Goal: Task Accomplishment & Management: Manage account settings

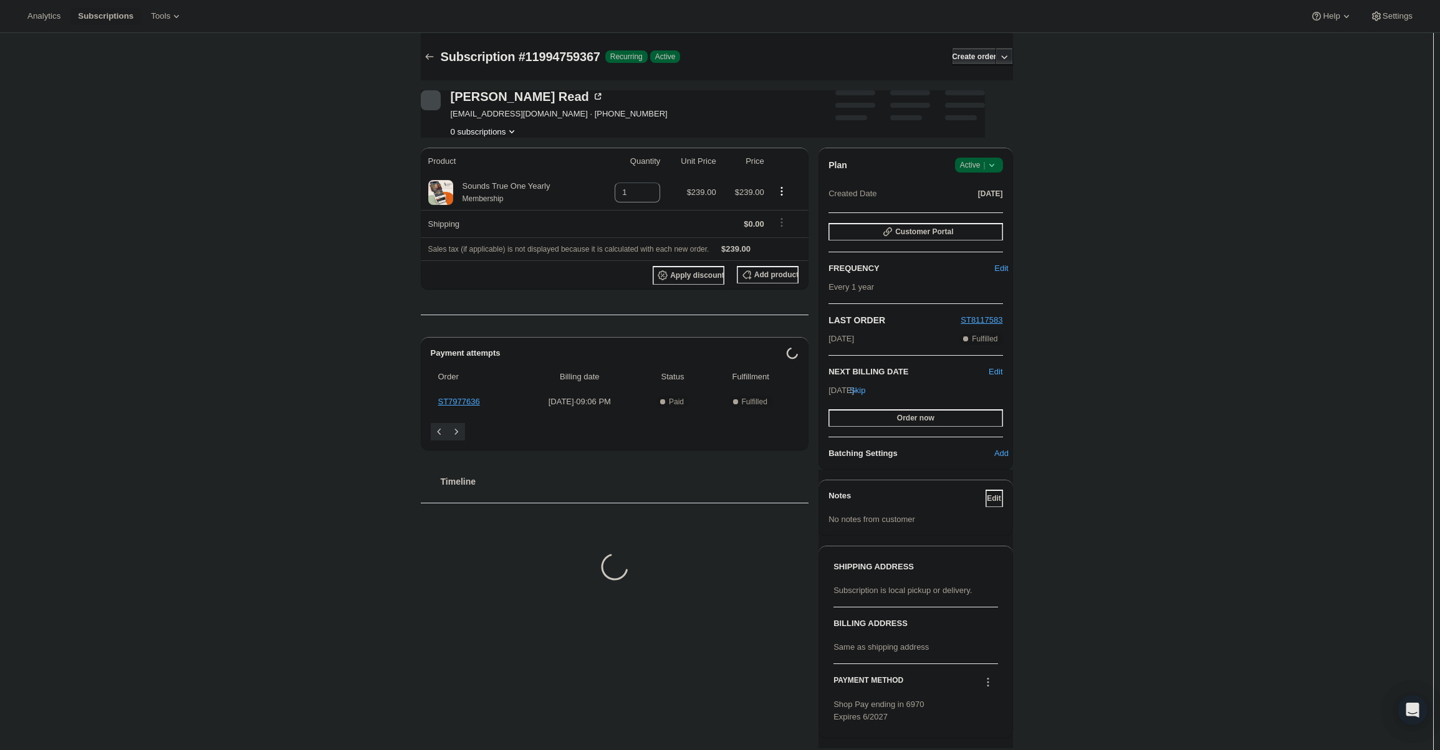
click at [975, 160] on span "Active |" at bounding box center [979, 165] width 38 height 12
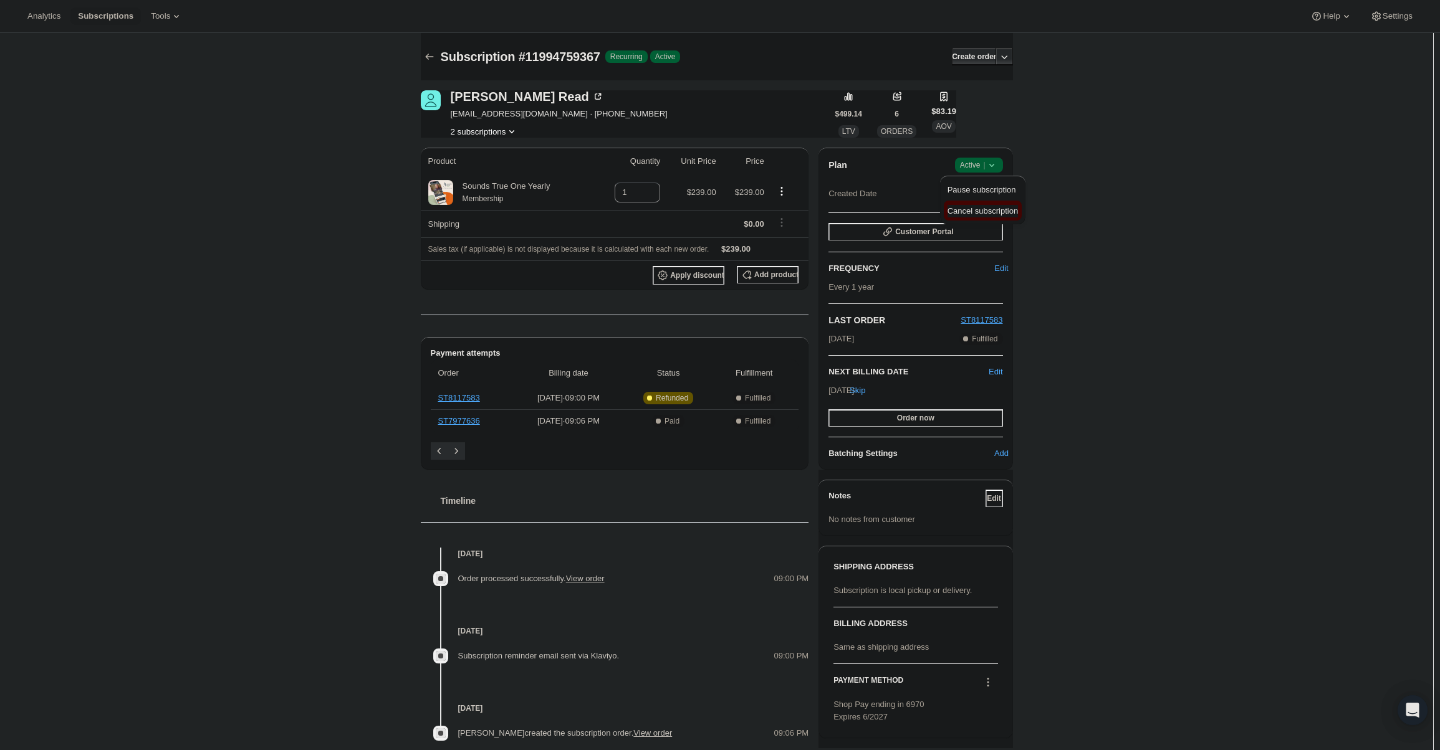
click at [987, 211] on span "Cancel subscription" at bounding box center [982, 210] width 70 height 9
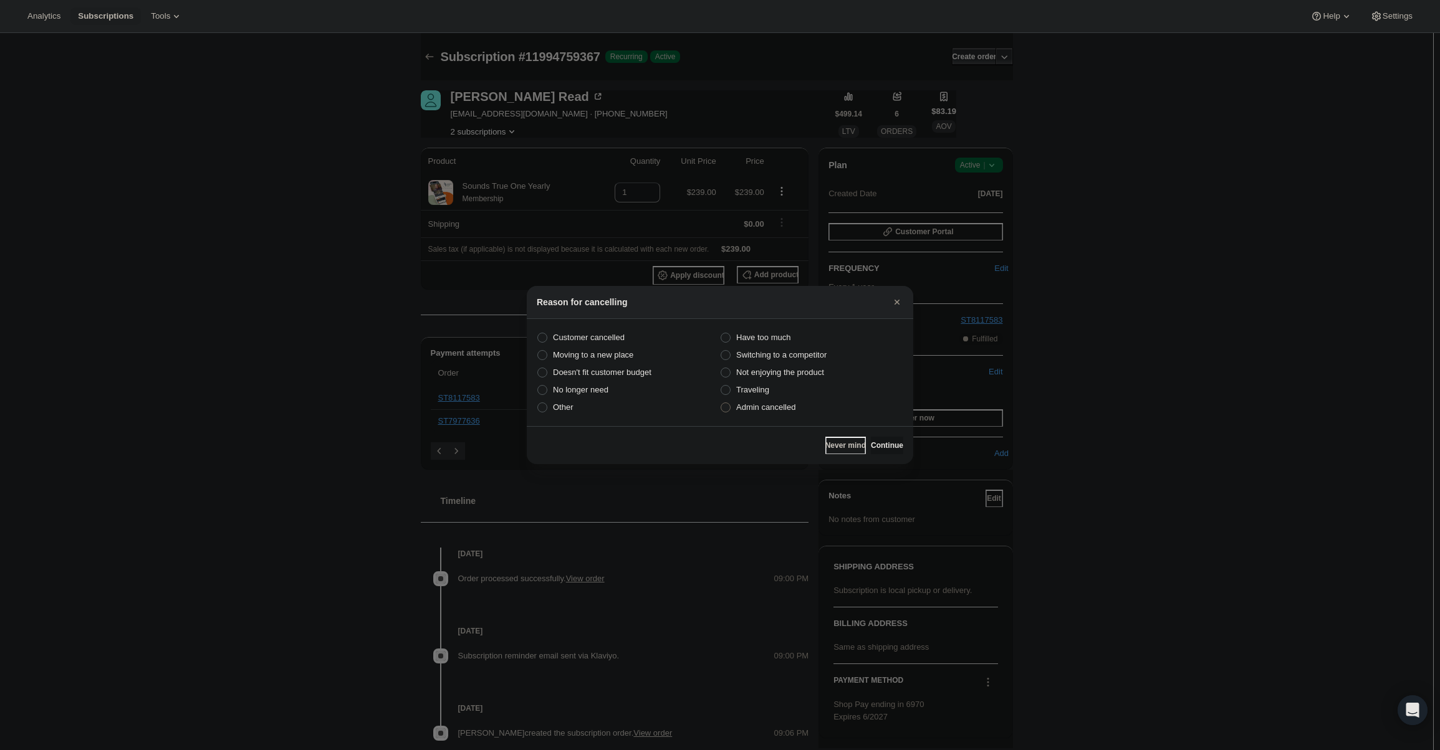
click at [780, 407] on span "Admin cancelled" at bounding box center [765, 407] width 59 height 9
click at [721, 403] on input "Admin cancelled" at bounding box center [721, 403] width 1 height 1
radio input "true"
click at [879, 444] on span "Continue" at bounding box center [887, 446] width 32 height 10
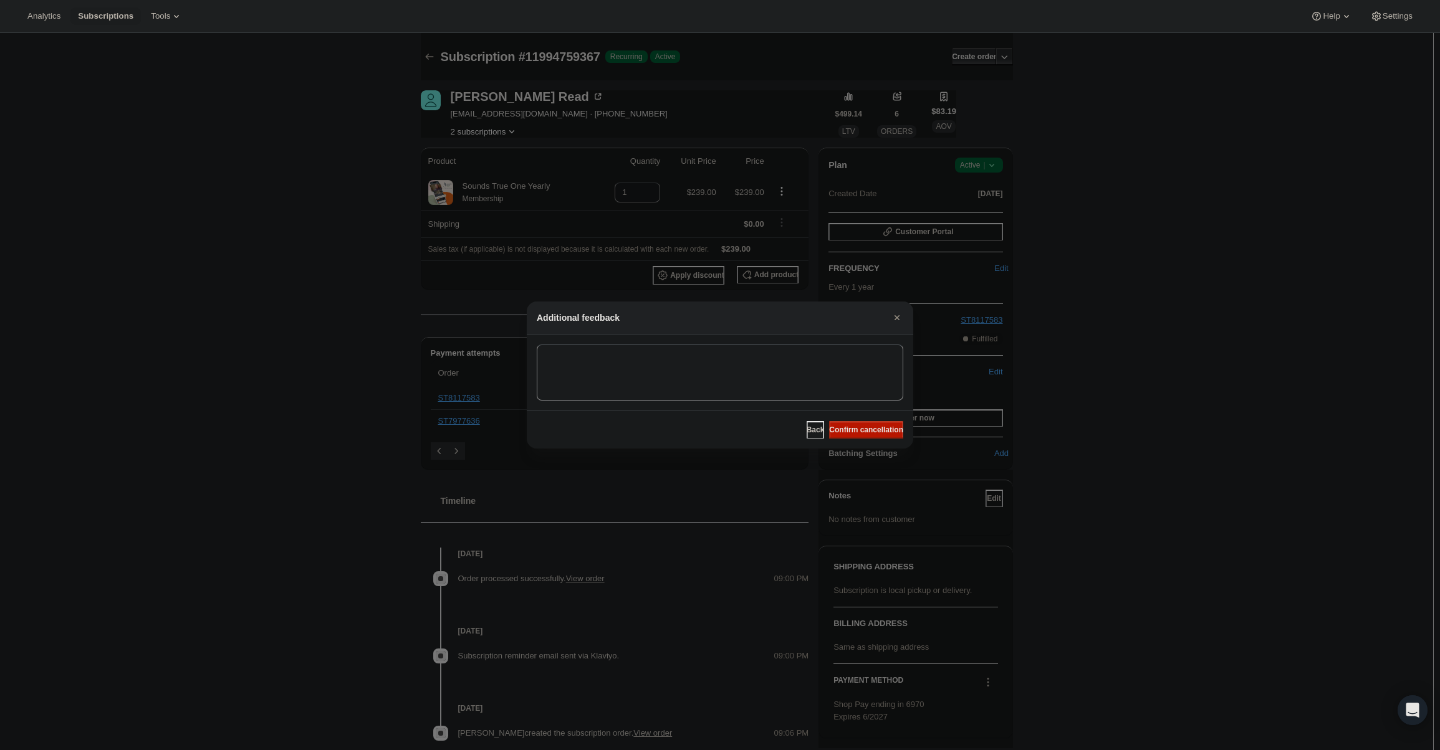
click at [877, 441] on div "Back Confirm cancellation" at bounding box center [720, 430] width 386 height 38
click at [877, 436] on button "Confirm cancellation" at bounding box center [866, 429] width 74 height 17
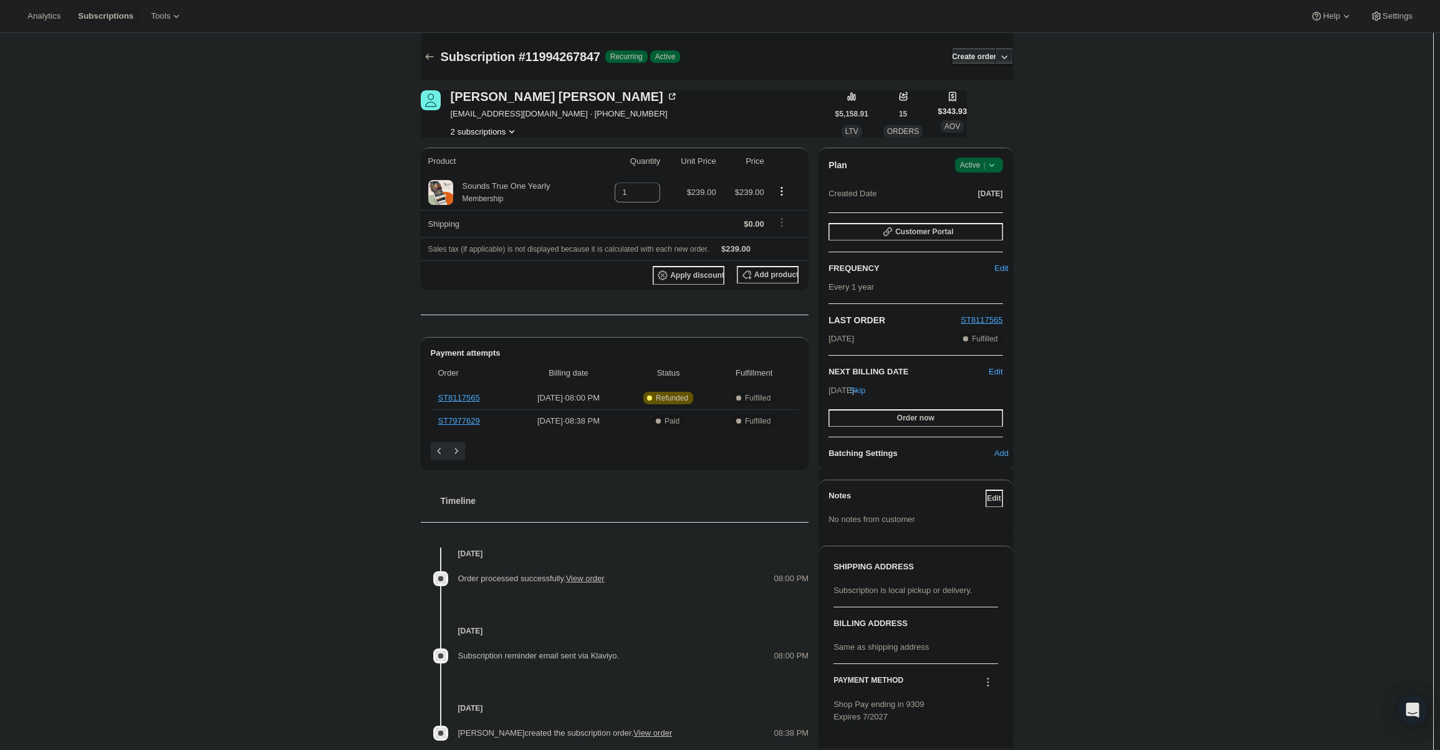
click at [992, 163] on icon at bounding box center [991, 165] width 12 height 12
click at [983, 216] on span "Cancel subscription" at bounding box center [982, 211] width 70 height 12
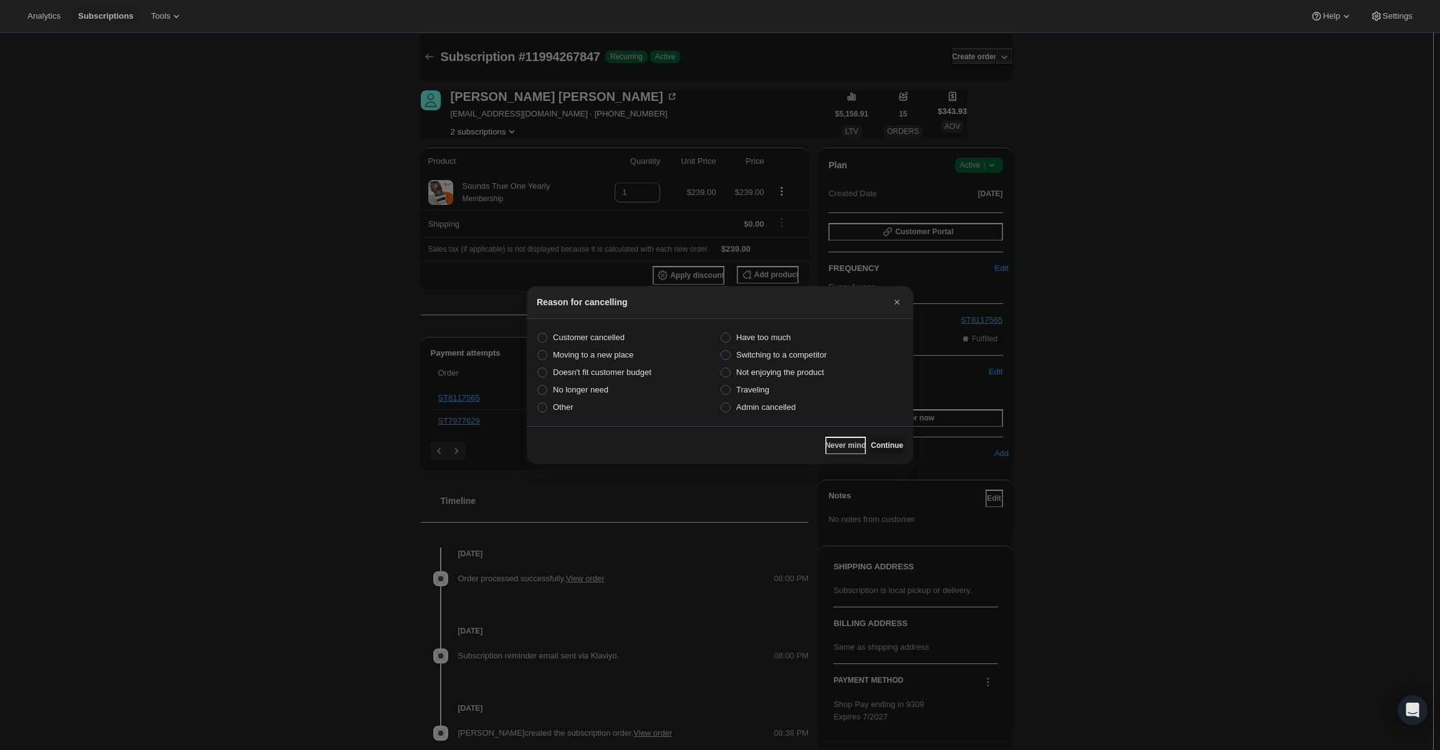
click at [803, 417] on section "Customer cancelled Have too much Moving to a new place Switching to a competito…" at bounding box center [720, 372] width 386 height 107
click at [794, 406] on span "Admin cancelled" at bounding box center [765, 407] width 59 height 9
click at [721, 403] on input "Admin cancelled" at bounding box center [721, 403] width 1 height 1
radio input "true"
click at [883, 443] on span "Continue" at bounding box center [887, 446] width 32 height 10
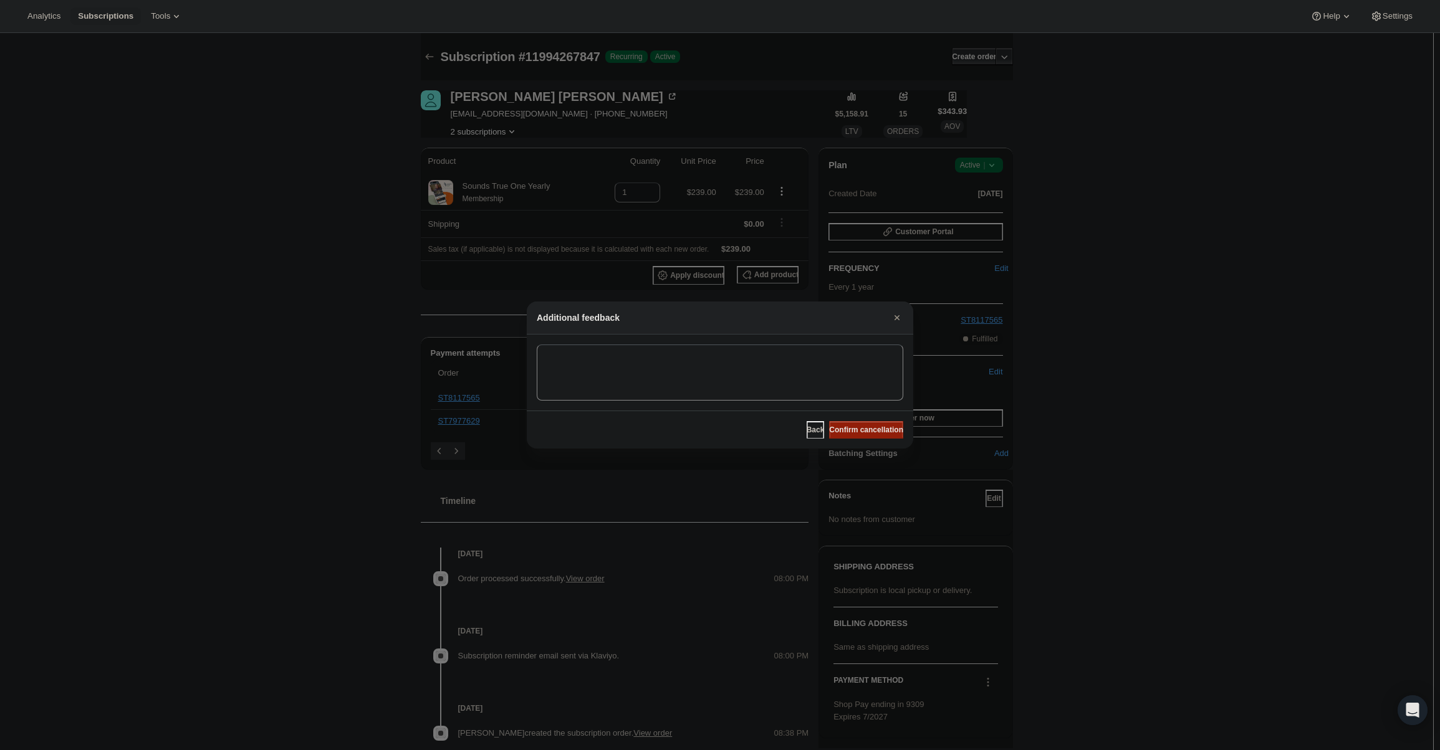
click at [873, 433] on span "Confirm cancellation" at bounding box center [866, 430] width 74 height 10
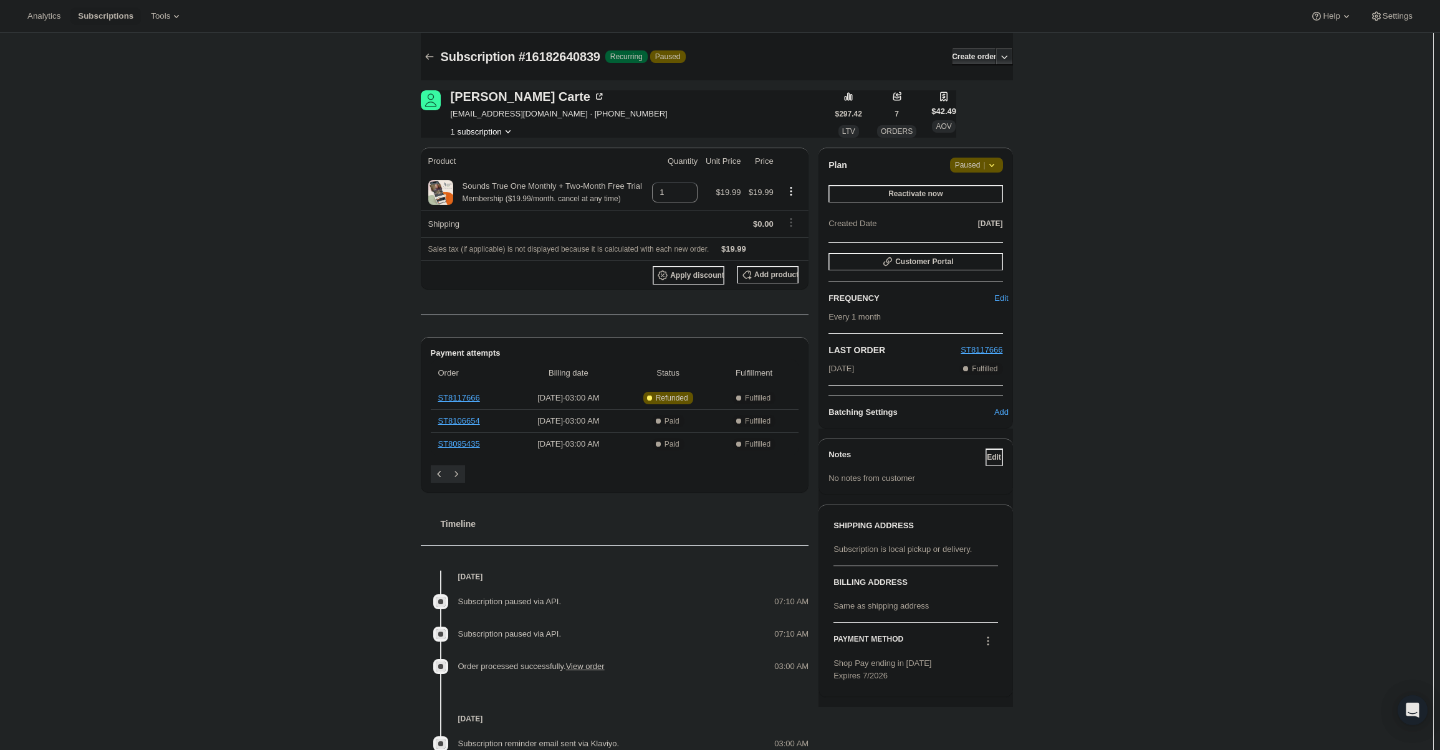
click at [982, 160] on span "Paused |" at bounding box center [976, 165] width 43 height 12
click at [984, 194] on span "Cancel subscription" at bounding box center [981, 189] width 70 height 9
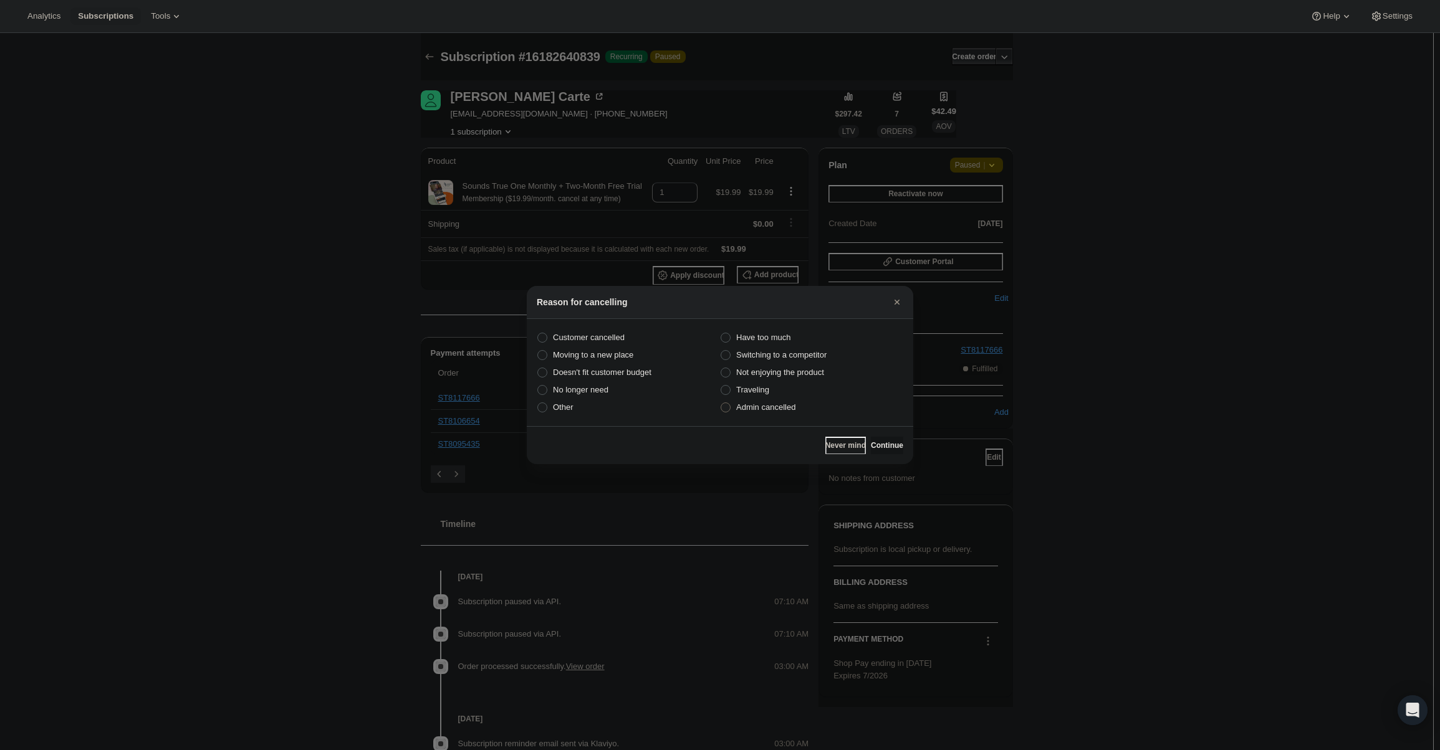
click at [794, 408] on span "Admin cancelled" at bounding box center [765, 407] width 59 height 9
click at [721, 403] on input "Admin cancelled" at bounding box center [721, 403] width 1 height 1
radio input "true"
click at [891, 445] on span "Continue" at bounding box center [887, 446] width 32 height 10
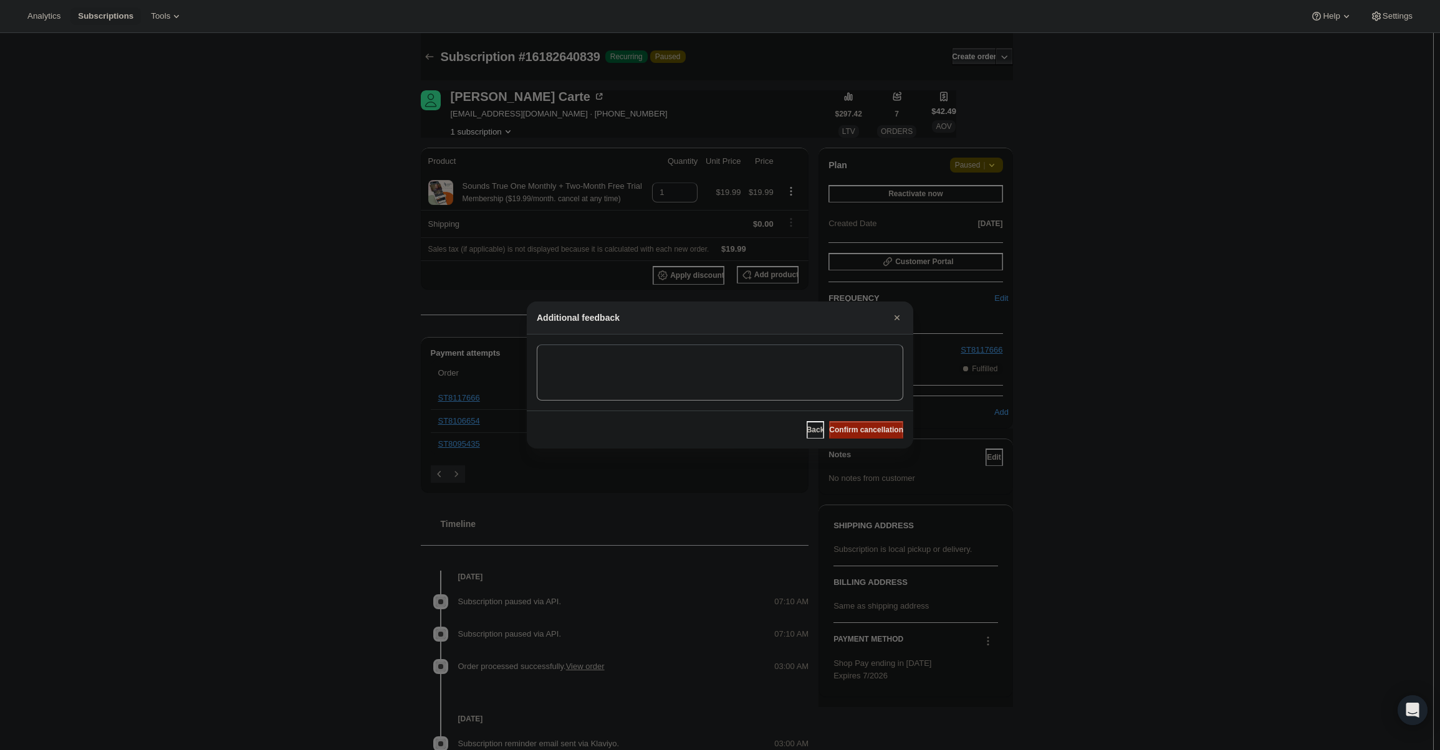
click at [875, 433] on span "Confirm cancellation" at bounding box center [866, 430] width 74 height 10
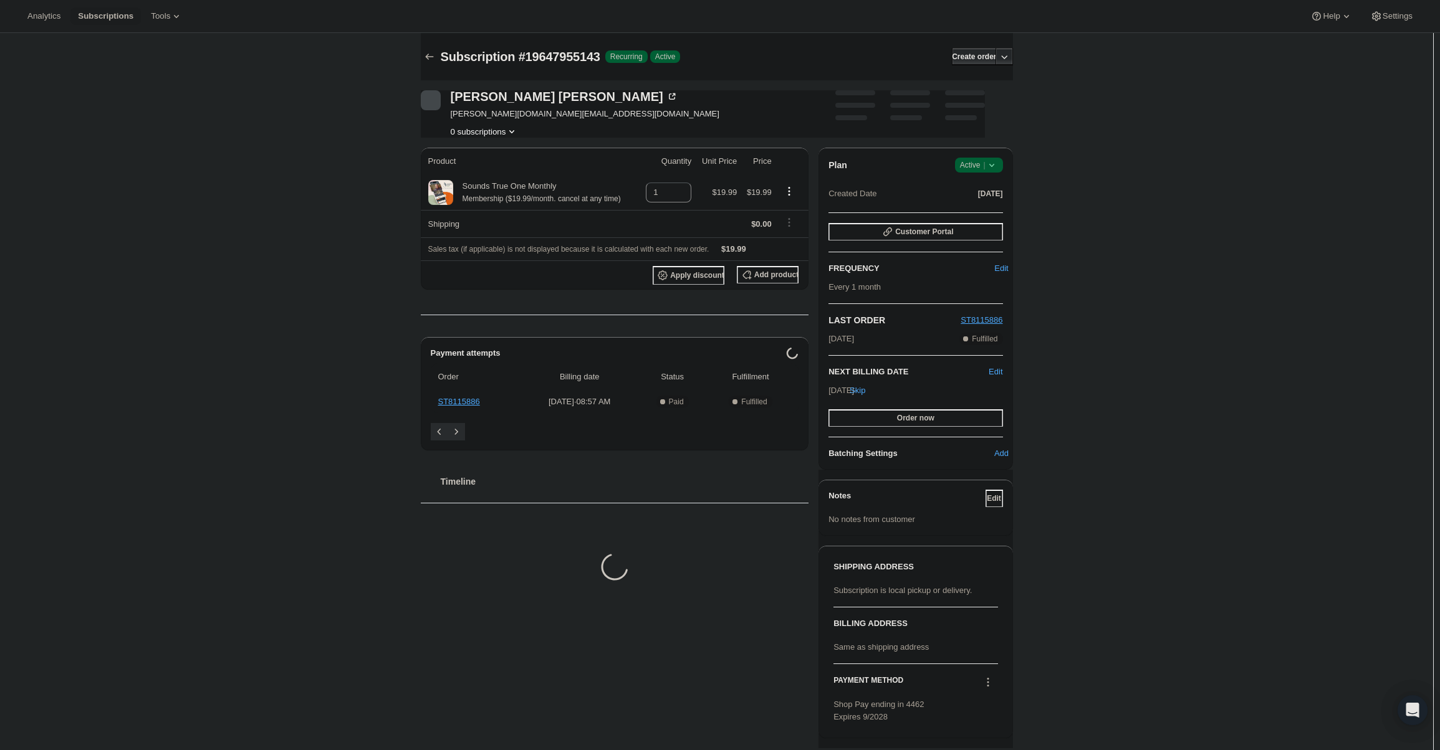
drag, startPoint x: 987, startPoint y: 155, endPoint x: 984, endPoint y: 161, distance: 6.4
click at [987, 155] on div "Plan Success Active | Created Date [DATE] Customer Portal FREQUENCY Edit Every …" at bounding box center [915, 309] width 194 height 322
drag, startPoint x: 984, startPoint y: 161, endPoint x: 983, endPoint y: 171, distance: 10.1
click at [985, 161] on span "Active |" at bounding box center [979, 165] width 38 height 12
click at [979, 211] on span "Cancel subscription" at bounding box center [982, 210] width 70 height 9
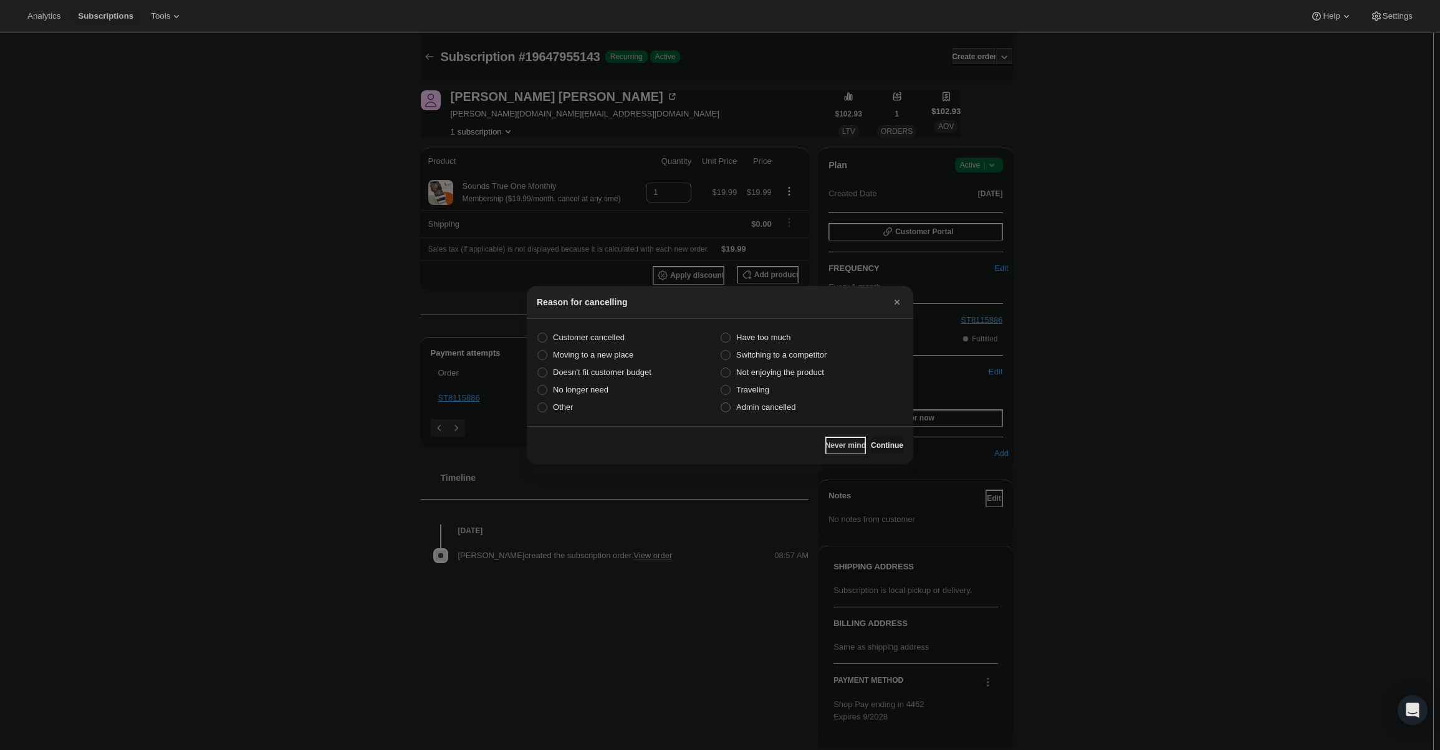
click at [780, 405] on span "Admin cancelled" at bounding box center [765, 407] width 59 height 9
click at [721, 403] on input "Admin cancelled" at bounding box center [721, 403] width 1 height 1
radio input "true"
click at [883, 444] on span "Continue" at bounding box center [887, 446] width 32 height 10
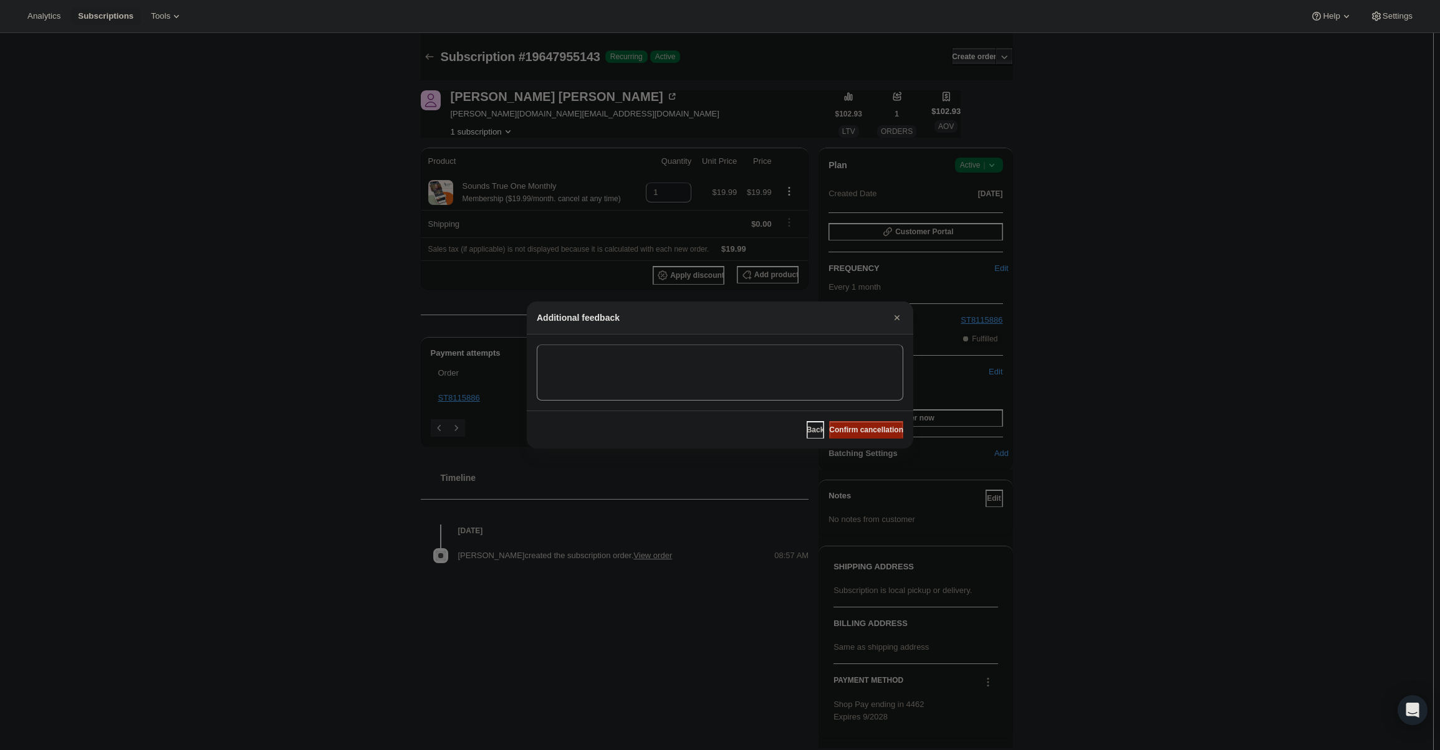
click at [881, 433] on span "Confirm cancellation" at bounding box center [866, 430] width 74 height 10
